Goal: Navigation & Orientation: Find specific page/section

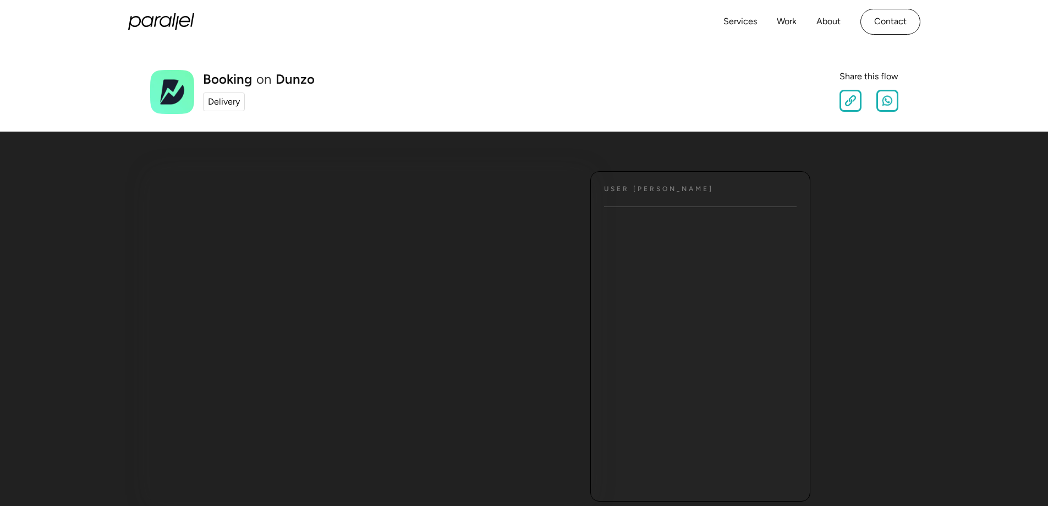
click at [229, 102] on div "Delivery" at bounding box center [224, 101] width 32 height 13
click at [788, 24] on link "Work" at bounding box center [787, 22] width 20 height 16
click at [214, 102] on div "Delivery" at bounding box center [224, 101] width 32 height 13
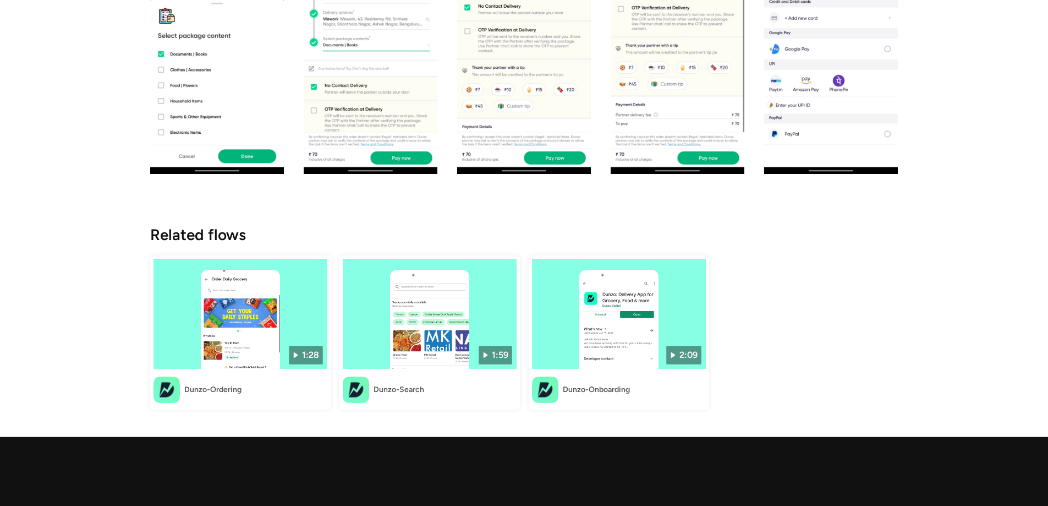
scroll to position [1156, 0]
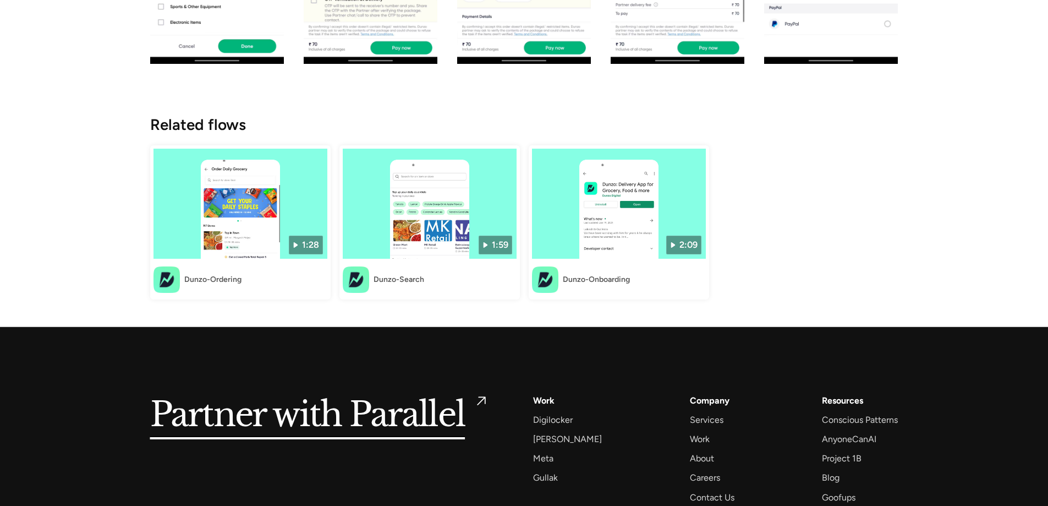
click at [228, 279] on div "Dunzo-Ordering" at bounding box center [212, 280] width 57 height 12
